Goal: Find specific page/section: Find specific page/section

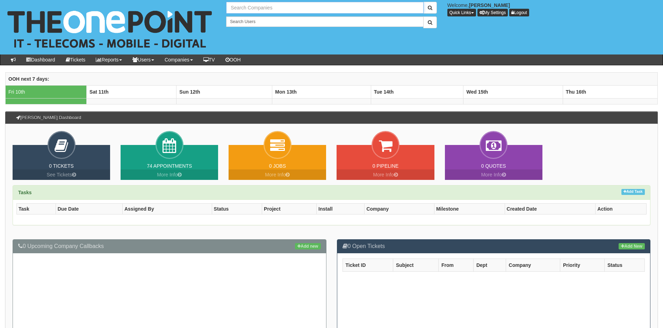
click at [275, 7] on input "text" at bounding box center [324, 8] width 197 height 12
type input "t"
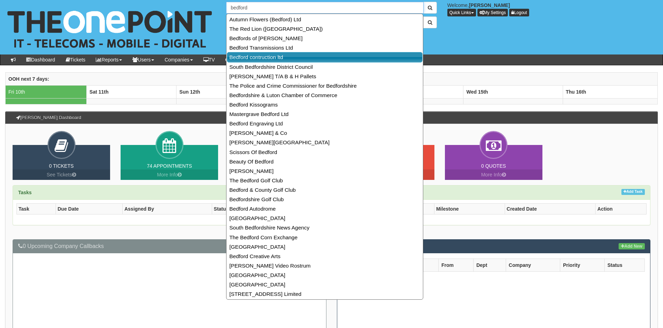
click at [249, 55] on link "Bedford contruction ltd" at bounding box center [325, 57] width 196 height 10
type input "Bedford contruction ltd"
